Goal: Task Accomplishment & Management: Manage account settings

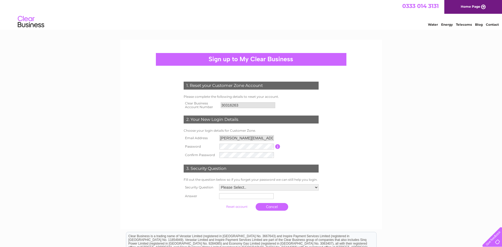
click at [278, 147] on input "button" at bounding box center [277, 146] width 5 height 5
click at [255, 187] on select "Please Select.. In what town or city was your first job? In what town or city d…" at bounding box center [269, 188] width 100 height 6
select select "3"
click at [219, 184] on select "Please Select.. In what town or city was your first job? In what town or city d…" at bounding box center [269, 187] width 100 height 7
click at [239, 199] on input "text" at bounding box center [246, 196] width 55 height 6
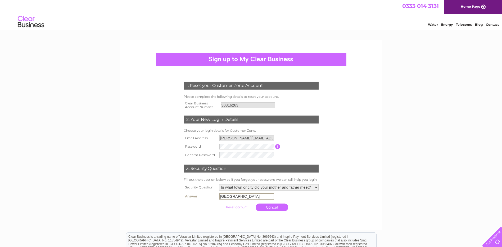
type input "York"
click at [240, 208] on input "submit" at bounding box center [237, 206] width 33 height 7
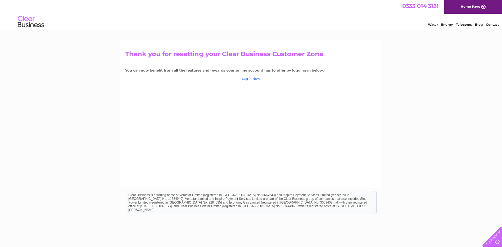
click at [255, 79] on link "Log in Now" at bounding box center [251, 79] width 18 height 4
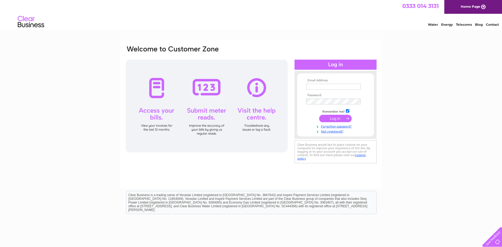
click at [324, 85] on input "text" at bounding box center [333, 87] width 55 height 6
type input "eric.dent@yfcc.uk"
click at [324, 85] on input "eric.dent@yfcc.uk" at bounding box center [333, 87] width 55 height 6
click at [334, 119] on input "submit" at bounding box center [335, 118] width 33 height 7
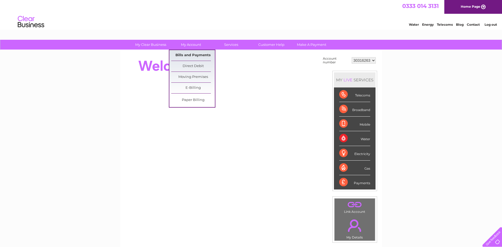
click at [195, 50] on link "Bills and Payments" at bounding box center [193, 55] width 44 height 11
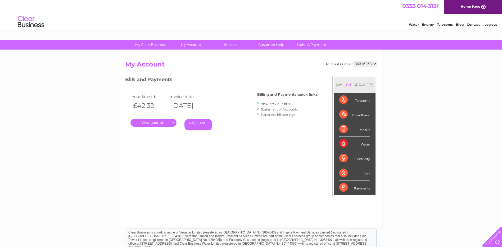
click at [345, 188] on div "Payments" at bounding box center [355, 187] width 31 height 14
click at [360, 190] on div "Payments" at bounding box center [355, 187] width 31 height 14
click at [159, 121] on link "." at bounding box center [154, 123] width 46 height 8
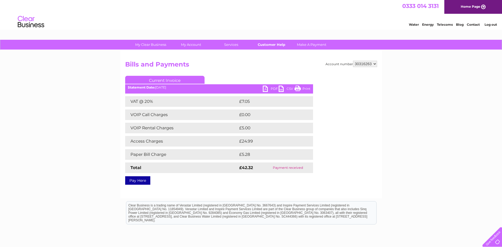
click at [270, 44] on link "Customer Help" at bounding box center [272, 45] width 44 height 10
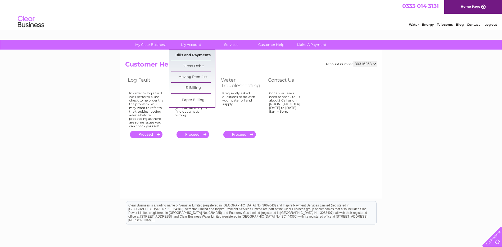
click at [194, 52] on link "Bills and Payments" at bounding box center [193, 55] width 44 height 11
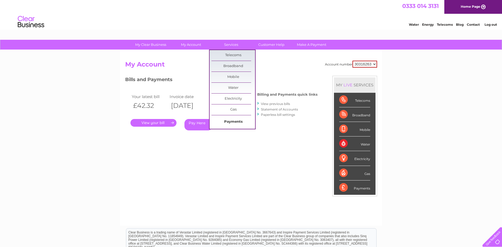
click at [230, 121] on link "Payments" at bounding box center [234, 122] width 44 height 11
click at [234, 123] on link "Payments" at bounding box center [234, 122] width 44 height 11
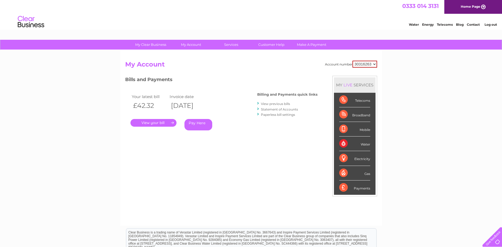
click at [166, 121] on link "." at bounding box center [154, 123] width 46 height 8
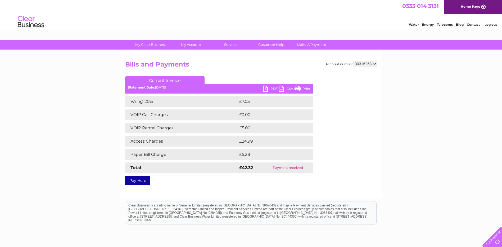
click at [270, 88] on link "PDF" at bounding box center [271, 90] width 16 height 8
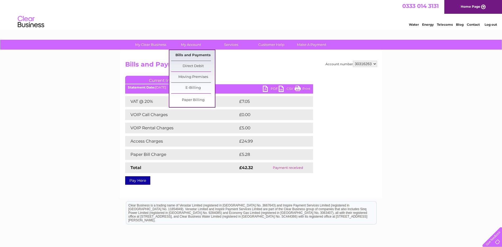
click at [189, 53] on link "Bills and Payments" at bounding box center [193, 55] width 44 height 11
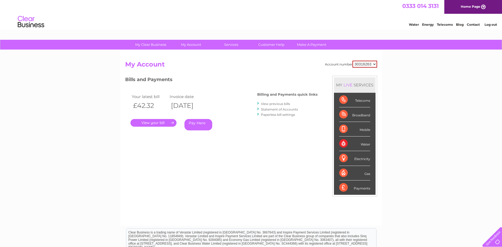
click at [284, 102] on link "View previous bills" at bounding box center [275, 104] width 29 height 4
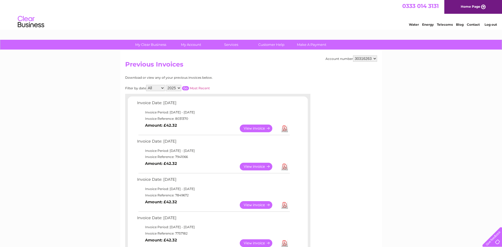
click at [263, 126] on link "View" at bounding box center [259, 128] width 39 height 8
